Goal: Task Accomplishment & Management: Complete application form

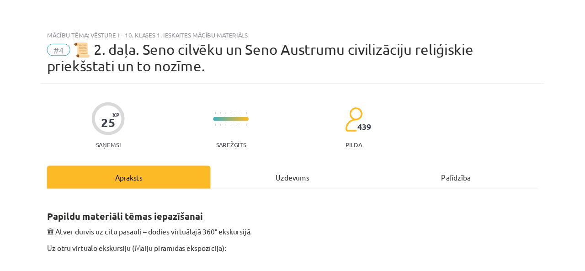
scroll to position [697, 0]
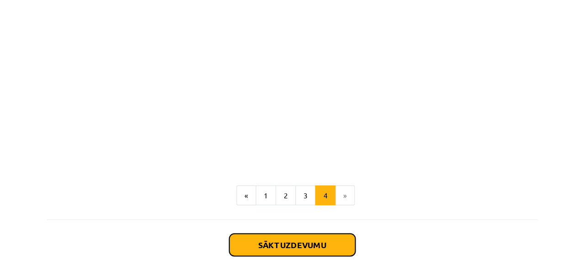
click at [270, 223] on button "Sākt uzdevumu" at bounding box center [292, 220] width 113 height 20
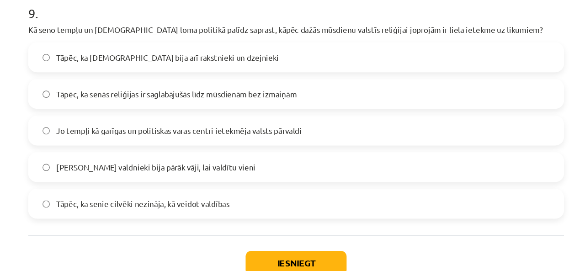
scroll to position [1927, 0]
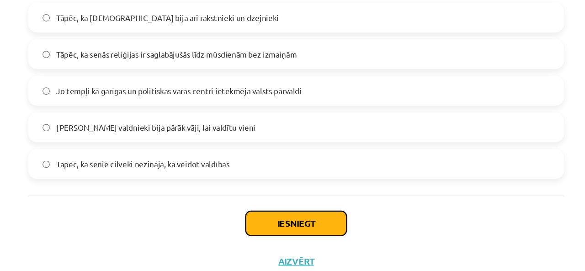
click at [278, 199] on button "Iesniegt" at bounding box center [292, 201] width 83 height 20
click at [288, 206] on button "Iesniegt" at bounding box center [292, 201] width 83 height 20
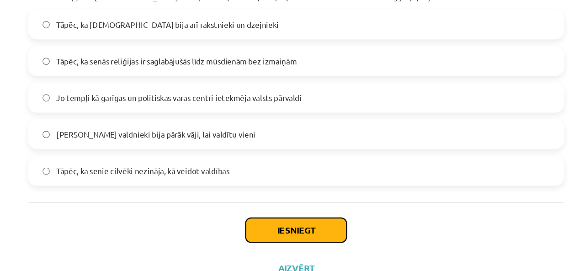
scroll to position [155, 0]
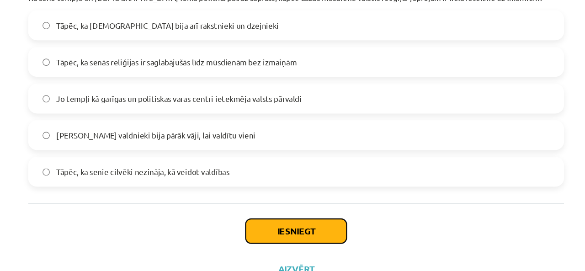
click at [288, 199] on button "Iesniegt" at bounding box center [292, 201] width 83 height 20
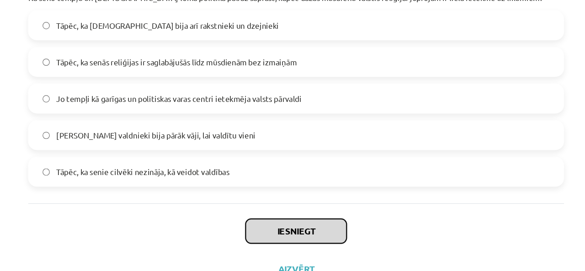
drag, startPoint x: 288, startPoint y: 206, endPoint x: 288, endPoint y: 199, distance: 6.4
click at [288, 199] on button "Iesniegt" at bounding box center [292, 201] width 83 height 20
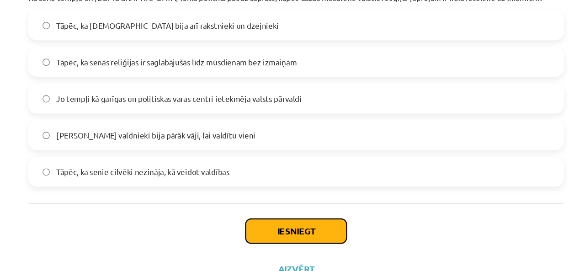
click at [288, 199] on button "Iesniegt" at bounding box center [292, 201] width 83 height 20
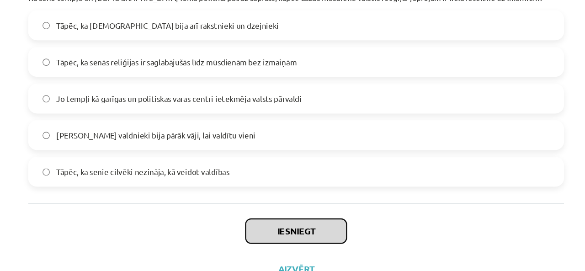
click at [288, 199] on button "Iesniegt" at bounding box center [292, 201] width 83 height 20
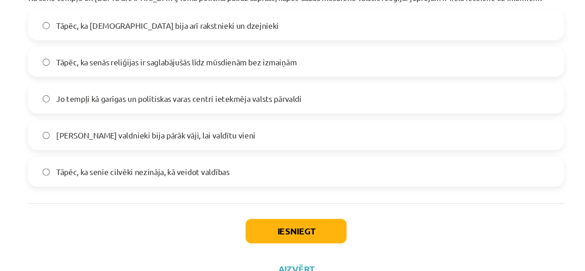
drag, startPoint x: 288, startPoint y: 199, endPoint x: 165, endPoint y: 214, distance: 123.4
click at [165, 214] on div "Iesniegt Aizvērt" at bounding box center [293, 211] width 442 height 64
click at [285, 202] on button "Iesniegt" at bounding box center [292, 201] width 83 height 20
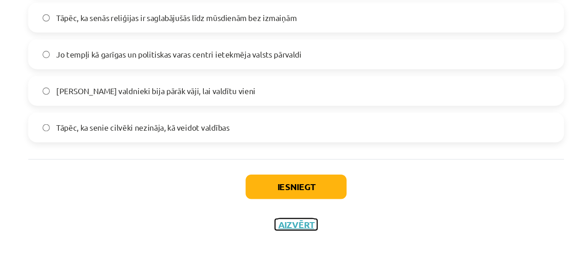
click at [287, 232] on button "Aizvērt" at bounding box center [292, 232] width 35 height 9
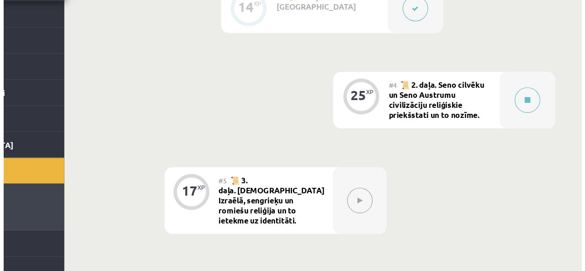
scroll to position [367, 0]
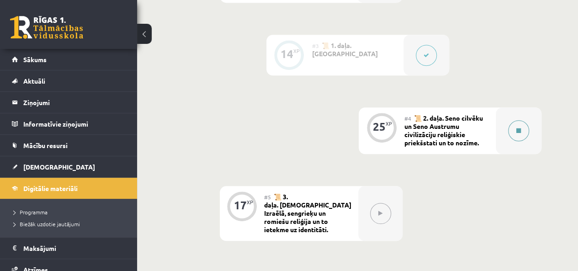
click at [516, 131] on button at bounding box center [518, 130] width 21 height 21
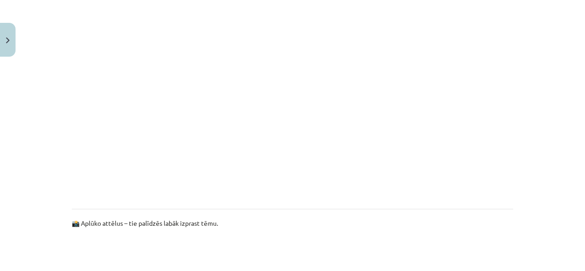
scroll to position [716, 0]
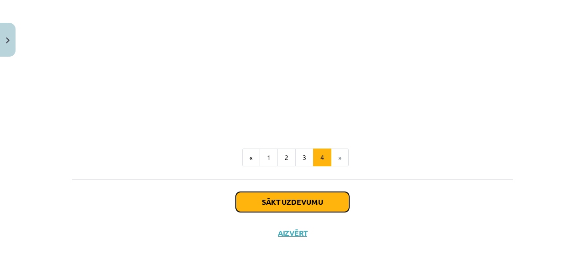
click at [316, 205] on button "Sākt uzdevumu" at bounding box center [292, 202] width 113 height 20
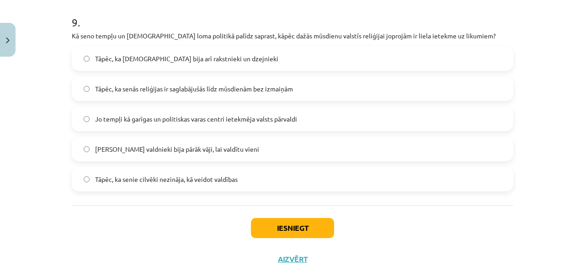
scroll to position [1883, 0]
click at [279, 238] on button "Iesniegt" at bounding box center [292, 228] width 83 height 20
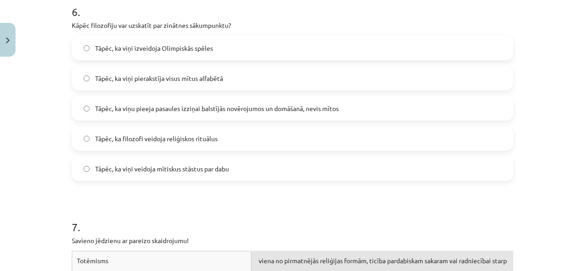
scroll to position [1247, 0]
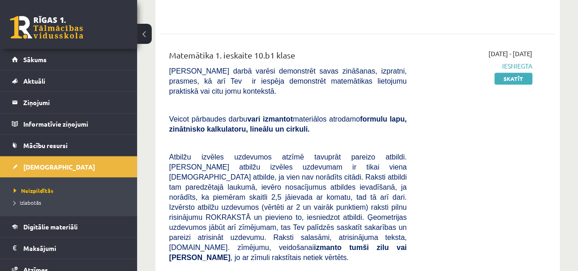
scroll to position [171, 0]
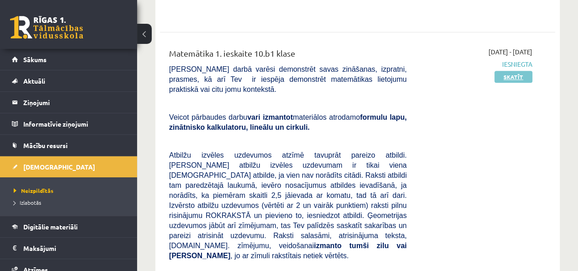
click at [507, 74] on link "Skatīt" at bounding box center [514, 77] width 38 height 12
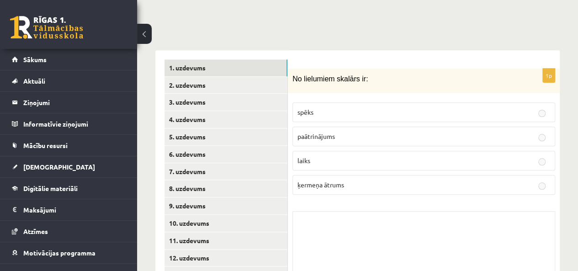
scroll to position [367, 0]
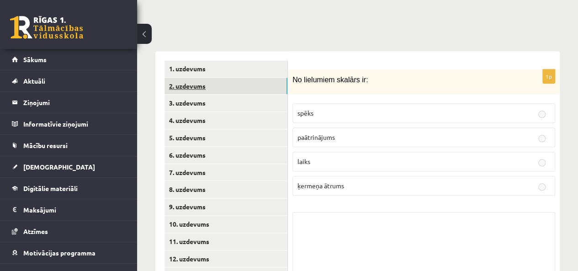
click at [196, 78] on link "2. uzdevums" at bounding box center [226, 86] width 123 height 17
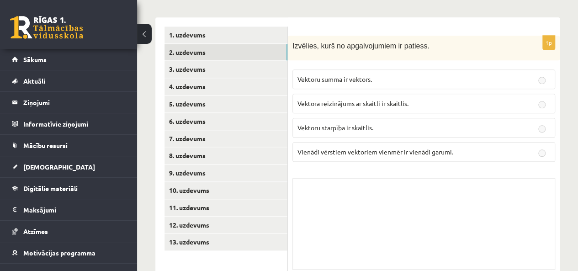
scroll to position [410, 0]
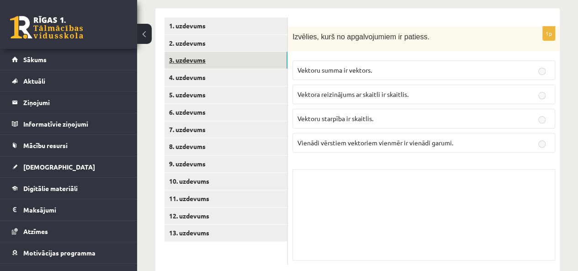
click at [186, 52] on link "3. uzdevums" at bounding box center [226, 60] width 123 height 17
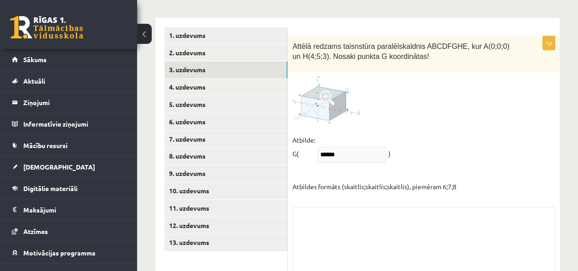
scroll to position [399, 0]
click at [325, 91] on span at bounding box center [327, 98] width 15 height 15
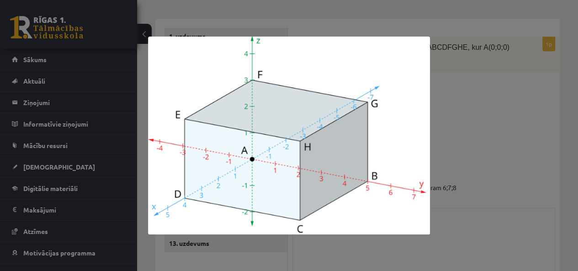
click at [500, 64] on div at bounding box center [289, 135] width 578 height 271
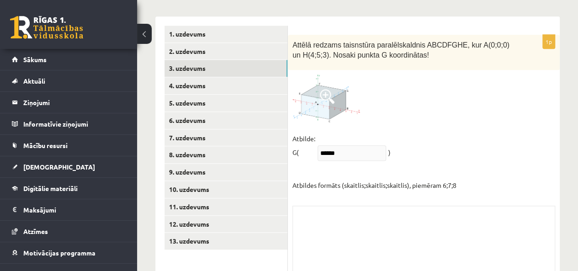
scroll to position [367, 0]
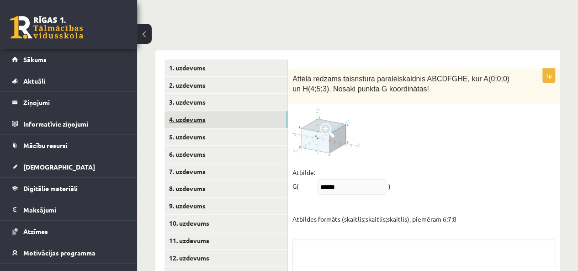
click at [196, 111] on link "4. uzdevums" at bounding box center [226, 119] width 123 height 17
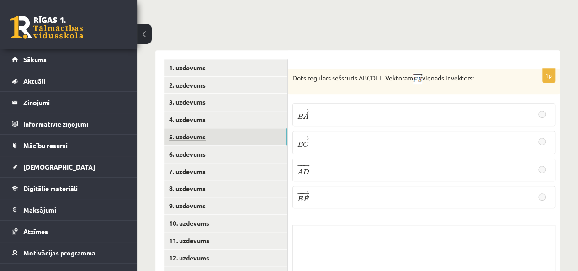
click at [191, 128] on link "5. uzdevums" at bounding box center [226, 136] width 123 height 17
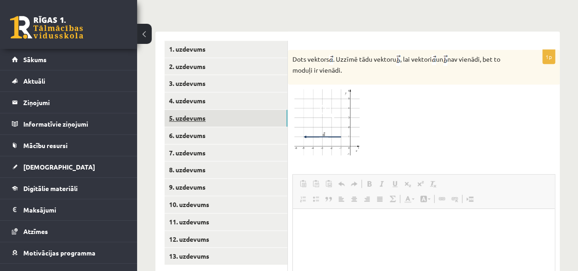
scroll to position [387, 0]
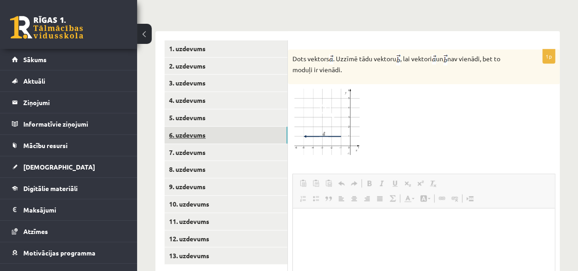
click at [186, 127] on link "6. uzdevums" at bounding box center [226, 135] width 123 height 17
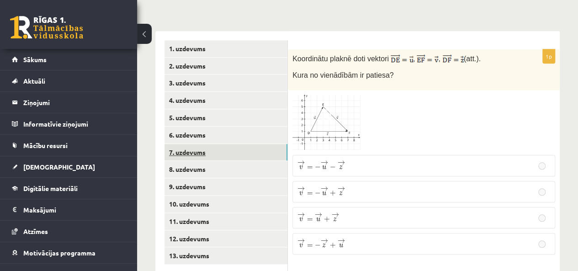
click at [186, 144] on link "7. uzdevums" at bounding box center [226, 152] width 123 height 17
click at [395, 101] on div at bounding box center [424, 124] width 263 height 56
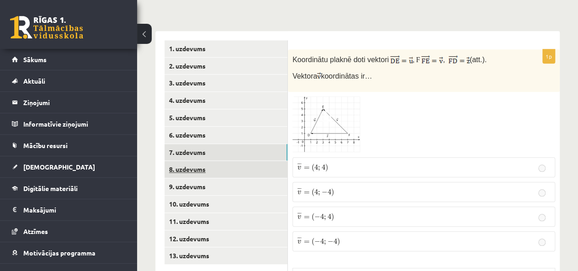
click at [191, 161] on link "8. uzdevums" at bounding box center [226, 169] width 123 height 17
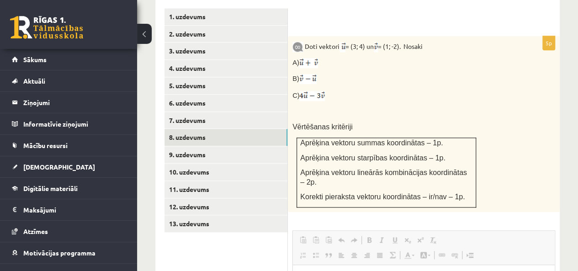
scroll to position [419, 0]
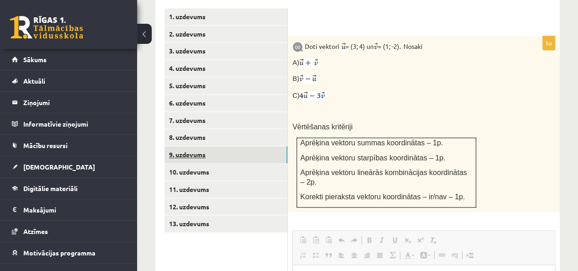
click at [184, 146] on link "9. uzdevums" at bounding box center [226, 154] width 123 height 17
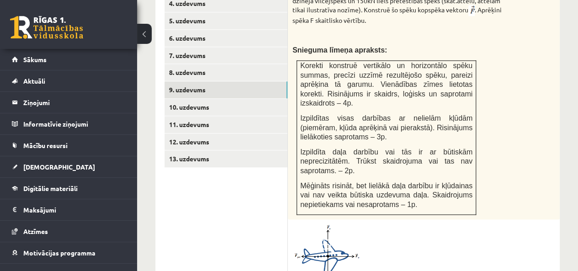
scroll to position [483, 0]
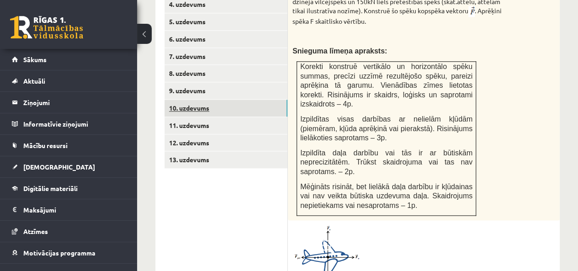
click at [194, 100] on link "10. uzdevums" at bounding box center [226, 108] width 123 height 17
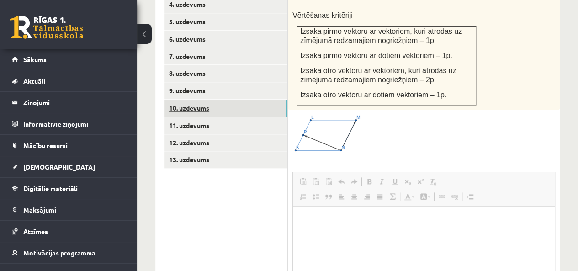
scroll to position [0, 0]
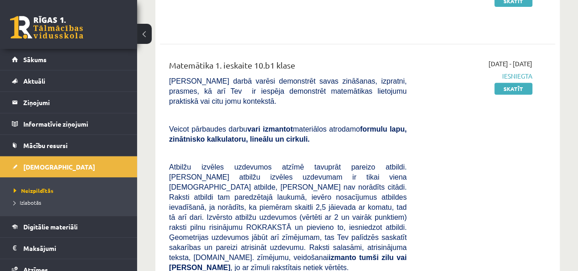
scroll to position [150, 0]
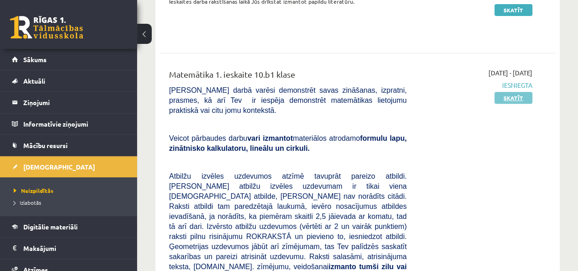
click at [522, 98] on link "Skatīt" at bounding box center [514, 98] width 38 height 12
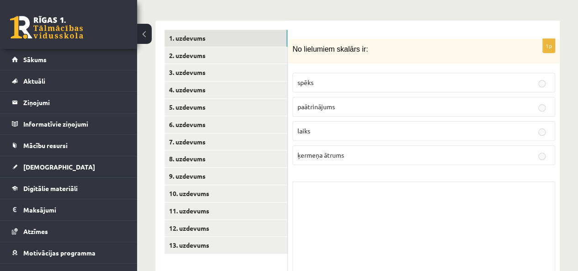
scroll to position [410, 0]
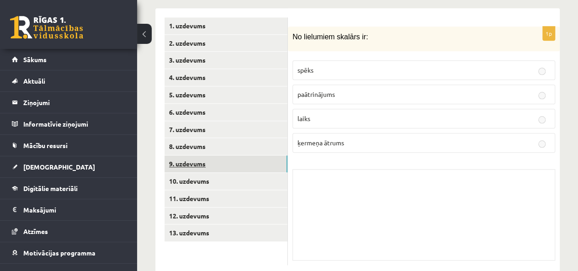
click at [198, 155] on link "9. uzdevums" at bounding box center [226, 163] width 123 height 17
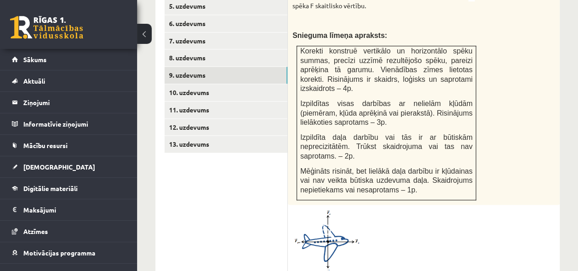
scroll to position [498, 0]
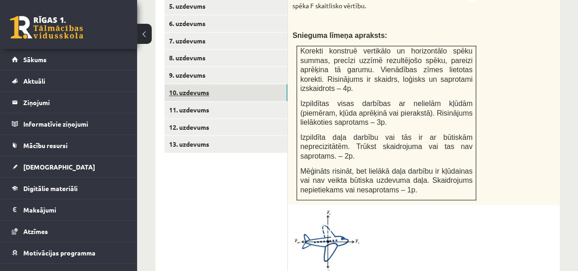
click at [182, 84] on link "10. uzdevums" at bounding box center [226, 92] width 123 height 17
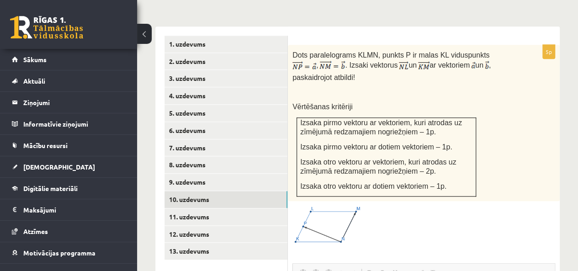
scroll to position [390, 0]
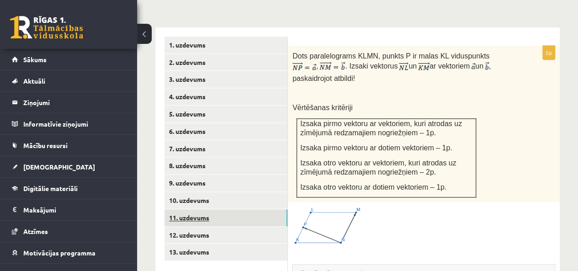
click at [197, 209] on link "11. uzdevums" at bounding box center [226, 217] width 123 height 17
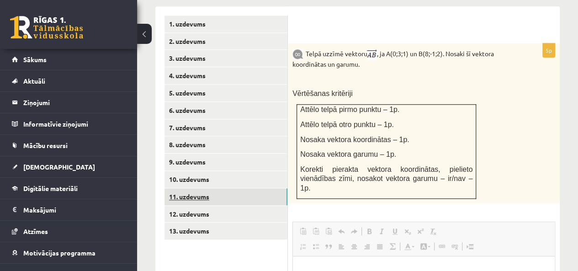
scroll to position [417, 0]
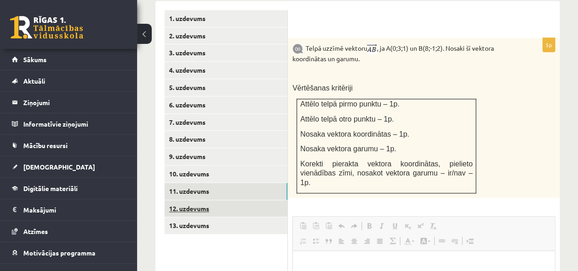
click at [196, 200] on link "12. uzdevums" at bounding box center [226, 208] width 123 height 17
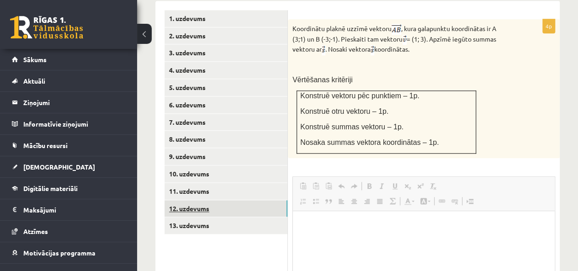
scroll to position [0, 0]
click at [194, 217] on link "13. uzdevums" at bounding box center [226, 225] width 123 height 17
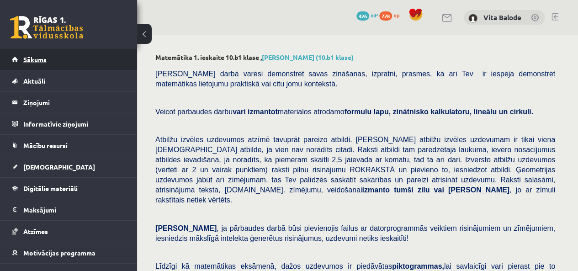
click at [54, 64] on link "Sākums" at bounding box center [69, 59] width 114 height 21
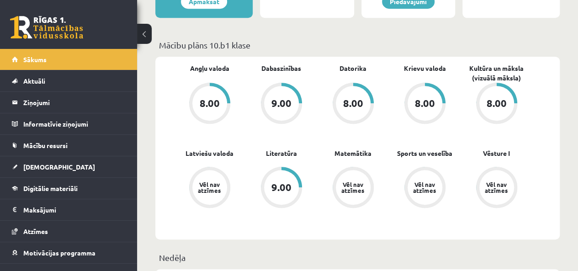
scroll to position [251, 0]
